Goal: Information Seeking & Learning: Learn about a topic

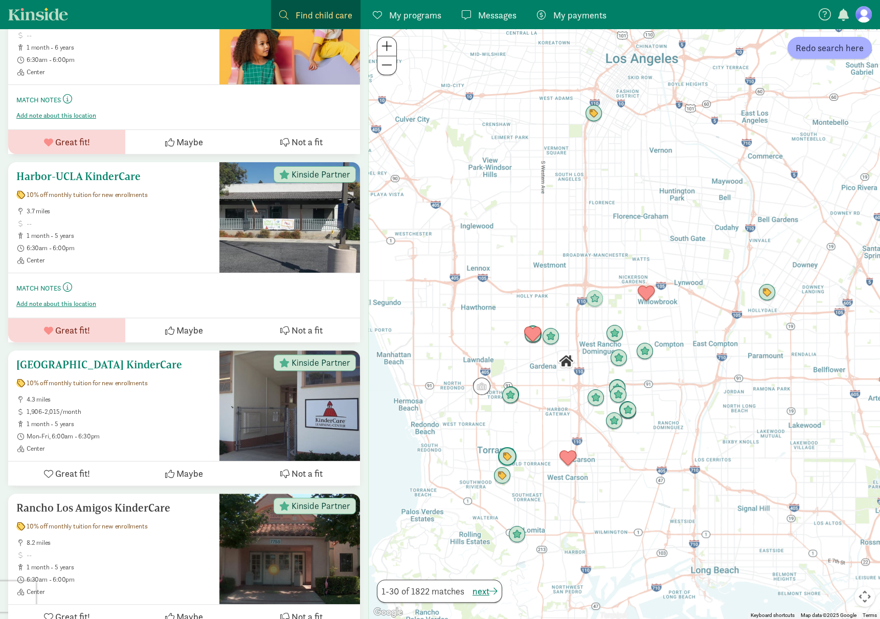
scroll to position [264, 0]
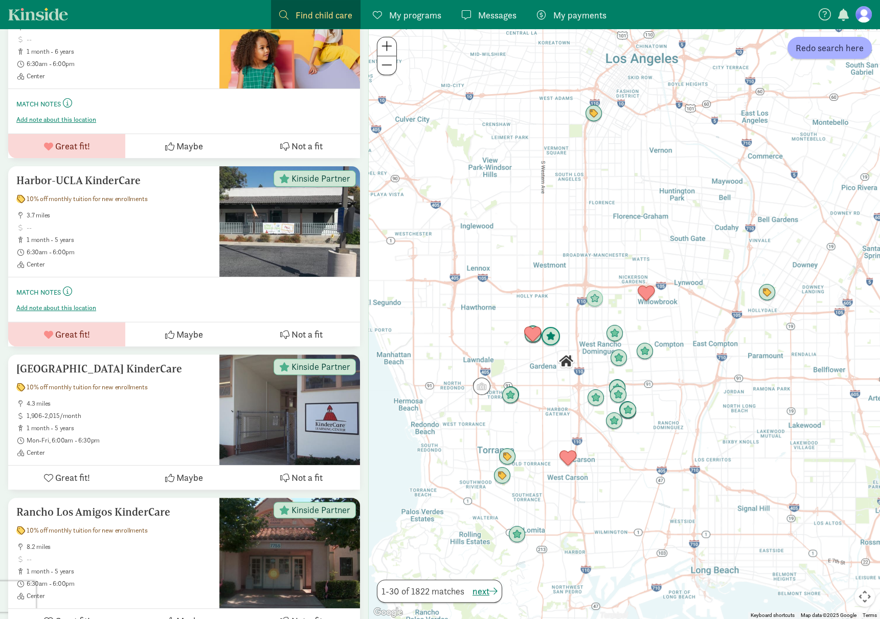
click at [550, 338] on img "Click to see details" at bounding box center [551, 337] width 28 height 28
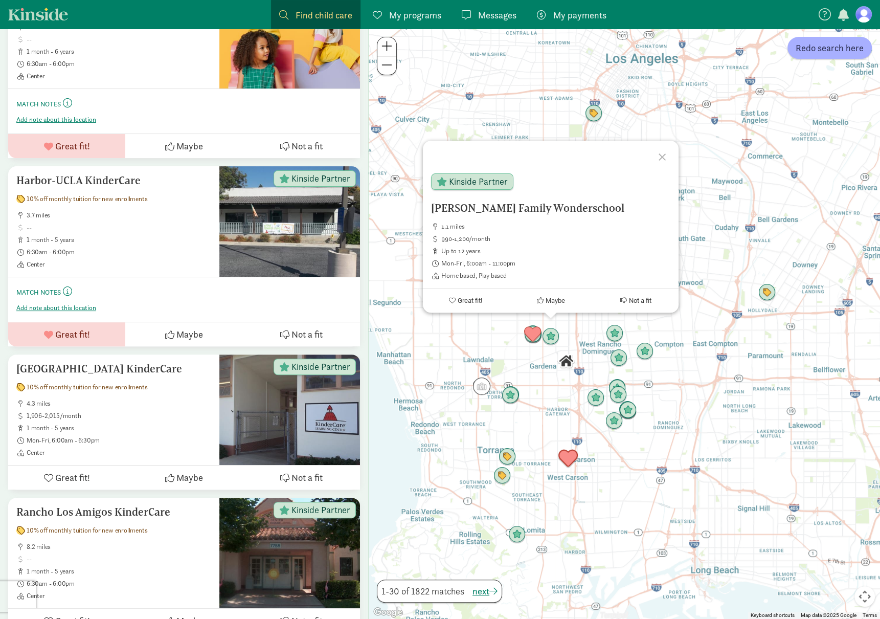
click at [571, 460] on img "Click to see details" at bounding box center [568, 458] width 28 height 28
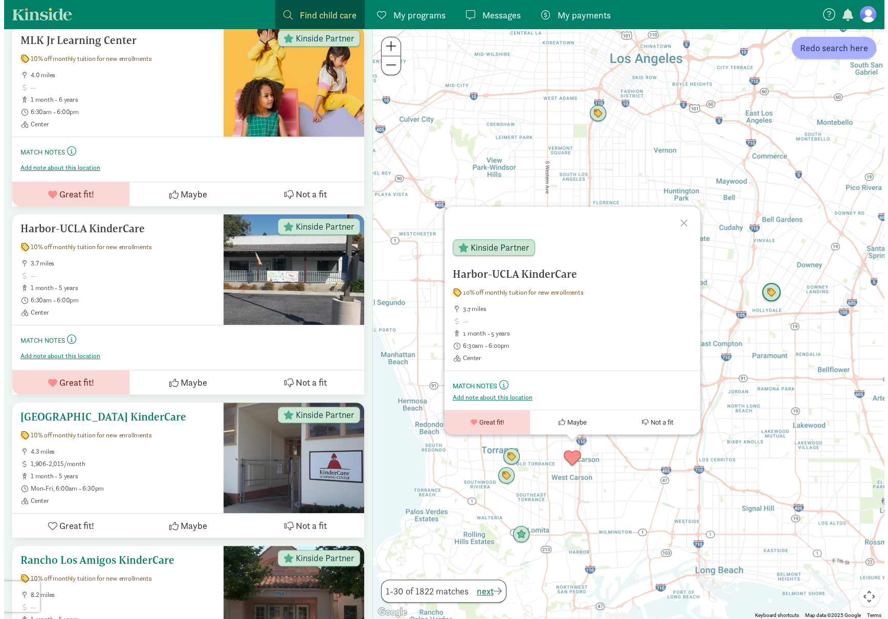
scroll to position [0, 0]
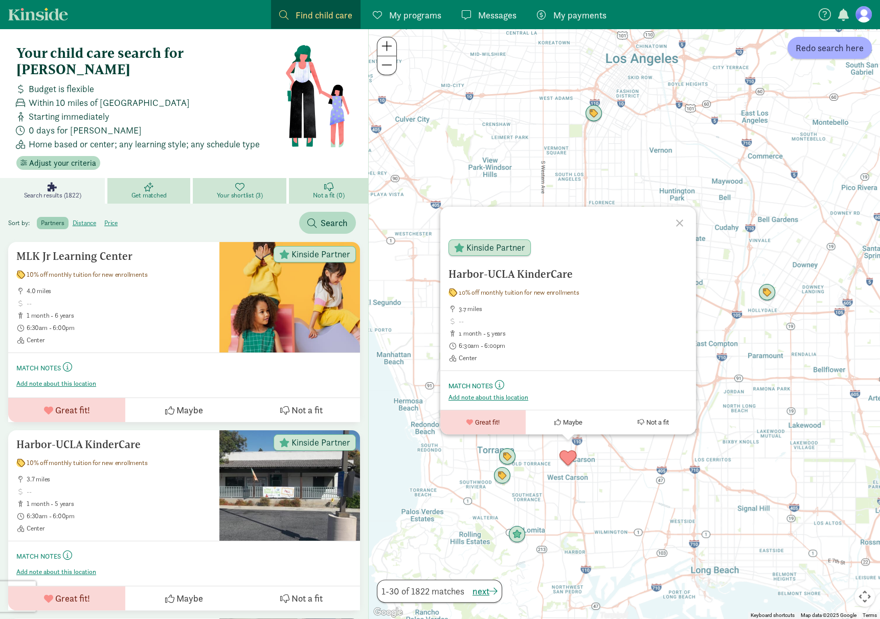
click at [299, 16] on span "Find child care" at bounding box center [324, 15] width 57 height 14
click at [329, 216] on span "Search" at bounding box center [334, 223] width 27 height 14
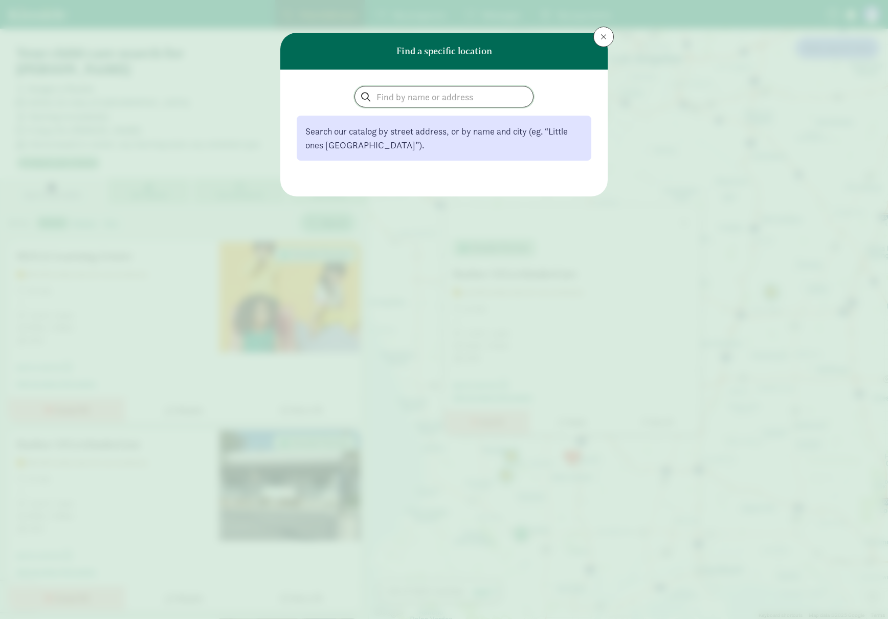
click at [447, 95] on input "search" at bounding box center [444, 96] width 178 height 20
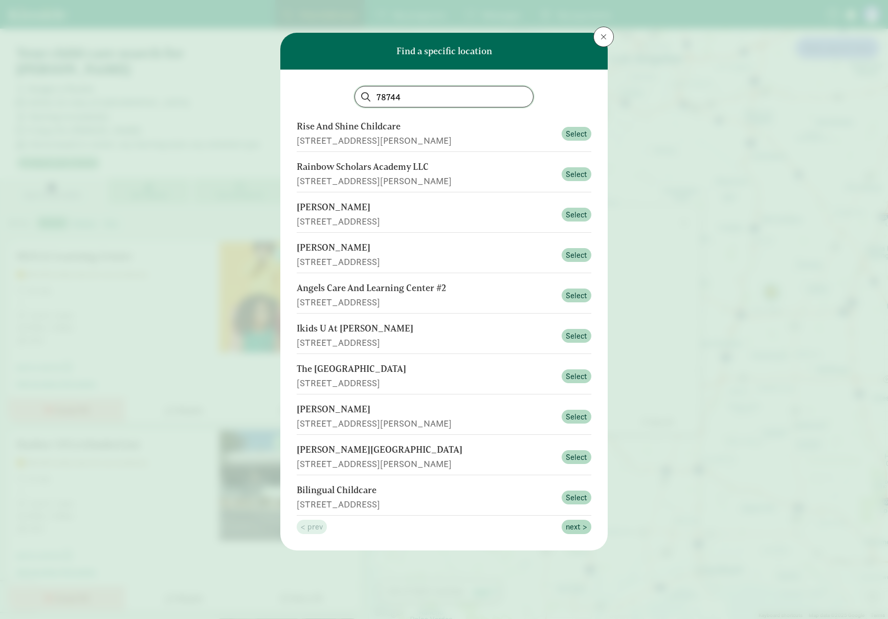
type input "78744"
click at [378, 379] on div "[STREET_ADDRESS]" at bounding box center [426, 383] width 259 height 14
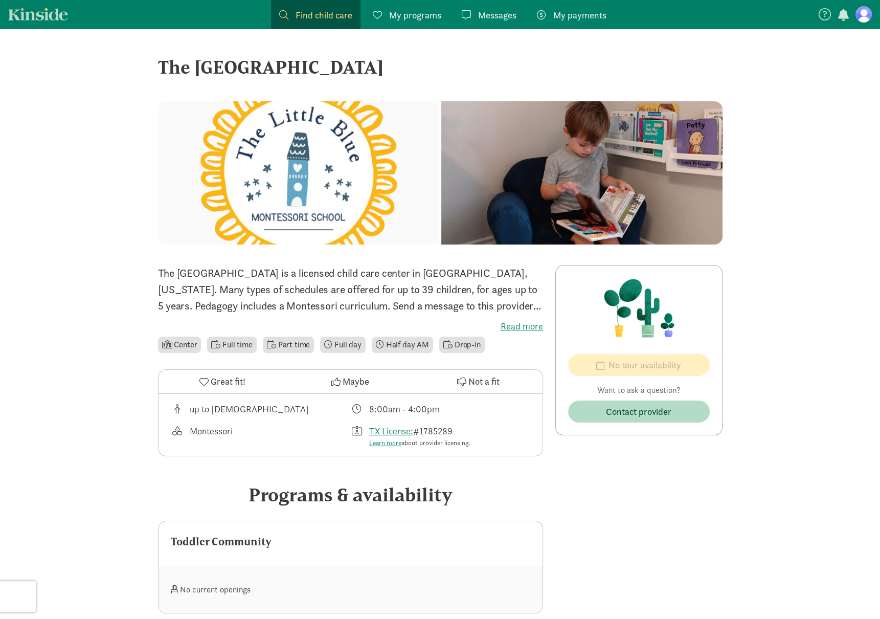
scroll to position [55, 0]
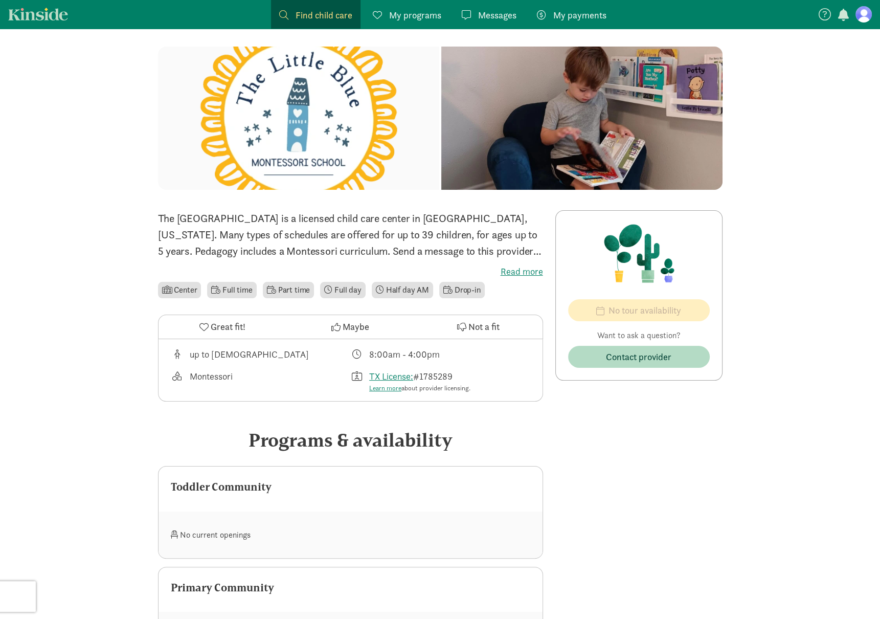
click at [526, 273] on label "Read more" at bounding box center [350, 271] width 385 height 12
click at [0, 0] on input "Read more" at bounding box center [0, 0] width 0 height 0
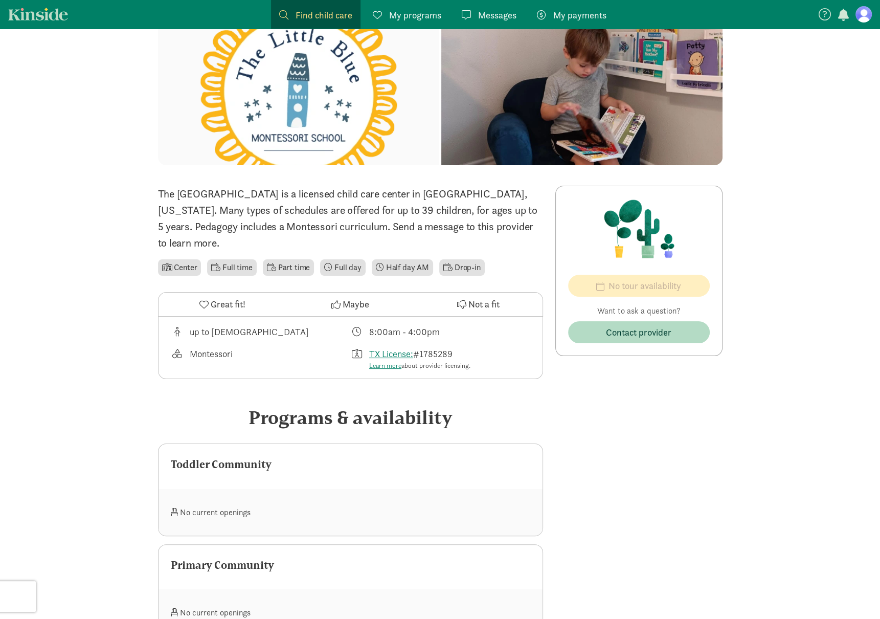
scroll to position [0, 0]
